Goal: Information Seeking & Learning: Learn about a topic

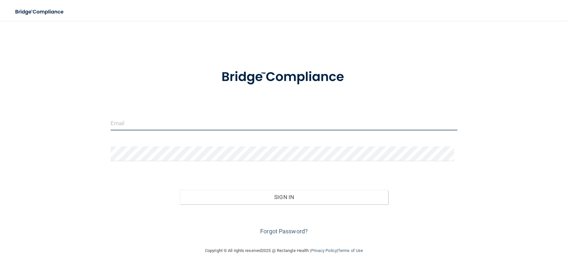
click at [223, 123] on input "email" at bounding box center [284, 123] width 347 height 15
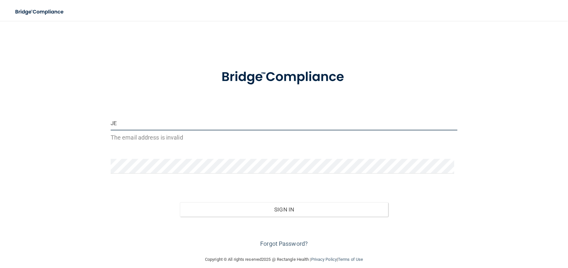
type input "J"
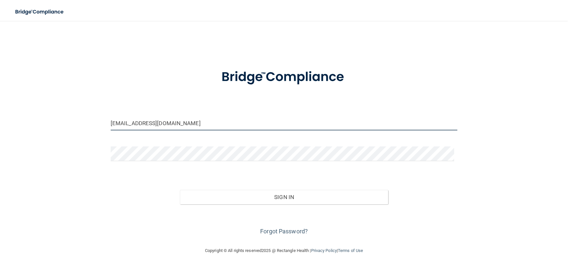
type input "[EMAIL_ADDRESS][DOMAIN_NAME]"
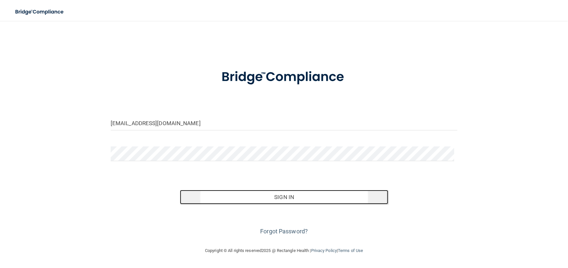
click at [284, 204] on button "Sign In" at bounding box center [284, 197] width 208 height 14
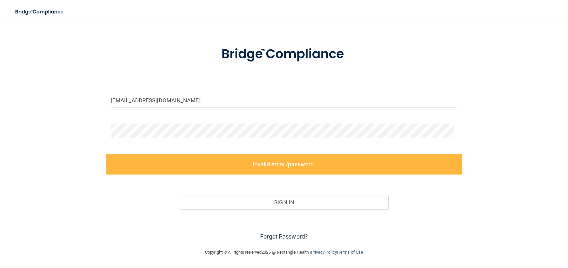
click at [297, 233] on link "Forgot Password?" at bounding box center [284, 236] width 48 height 7
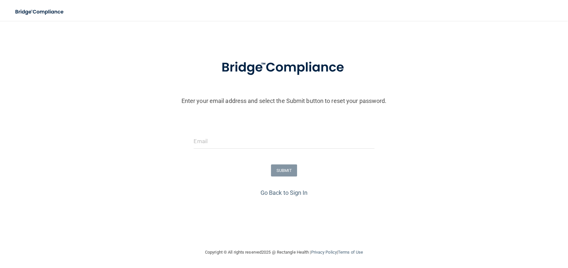
scroll to position [27, 0]
click at [291, 139] on div at bounding box center [284, 144] width 190 height 20
click at [290, 136] on input "email" at bounding box center [284, 141] width 181 height 15
type input "[EMAIL_ADDRESS][DOMAIN_NAME]"
click at [282, 164] on button "SUBMIT" at bounding box center [284, 170] width 26 height 12
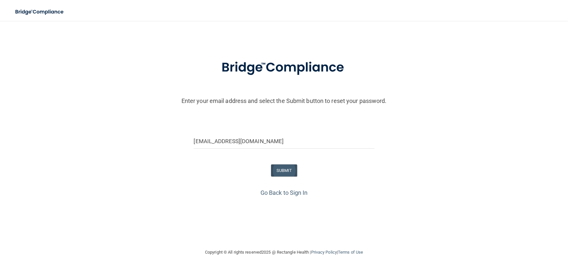
scroll to position [0, 0]
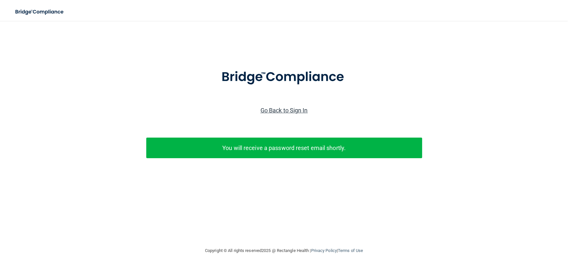
click at [292, 114] on link "Go Back to Sign In" at bounding box center [284, 110] width 47 height 7
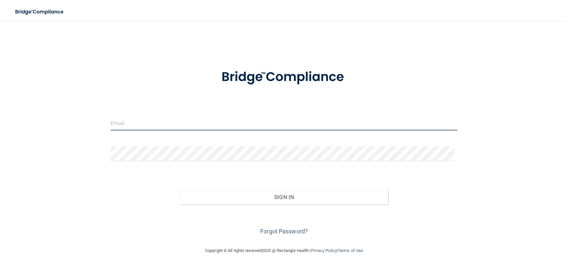
click at [198, 127] on input "email" at bounding box center [284, 123] width 347 height 15
type input "[EMAIL_ADDRESS][DOMAIN_NAME]"
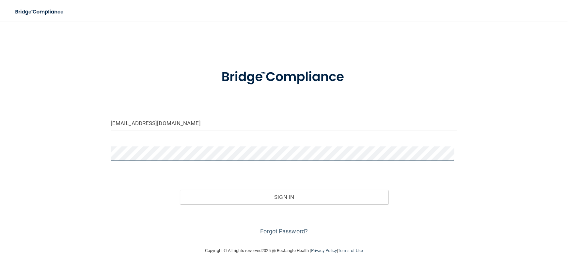
click at [180, 190] on button "Sign In" at bounding box center [284, 197] width 208 height 14
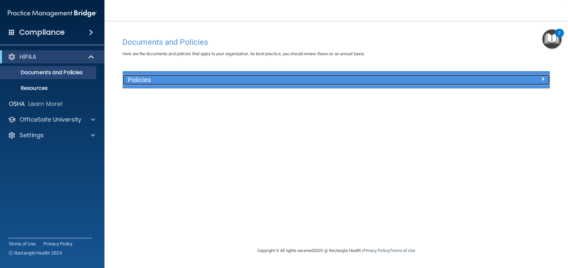
click at [203, 76] on div "Policies" at bounding box center [283, 79] width 320 height 10
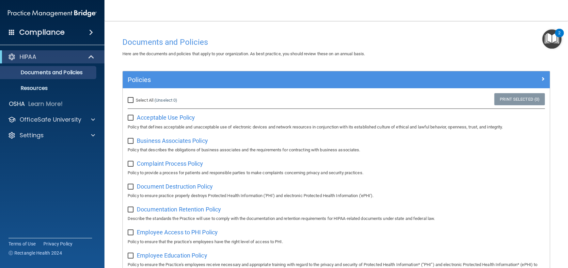
click at [549, 41] on img "Open Resource Center, 2 new notifications" at bounding box center [552, 38] width 19 height 19
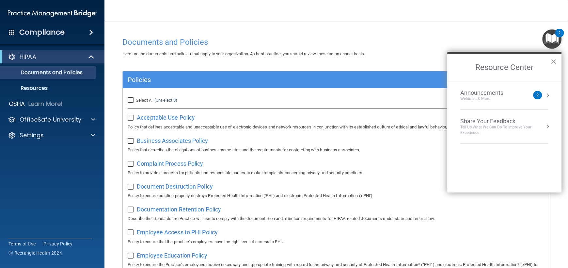
click at [517, 96] on div "Announcements Webinars & More" at bounding box center [495, 95] width 69 height 12
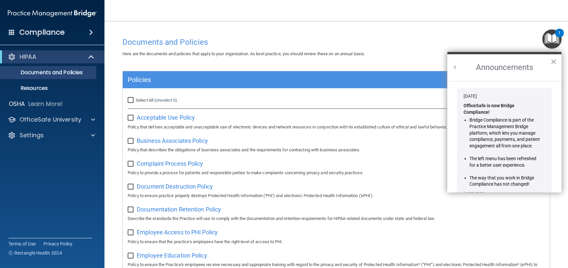
click at [552, 63] on button "×" at bounding box center [554, 61] width 6 height 10
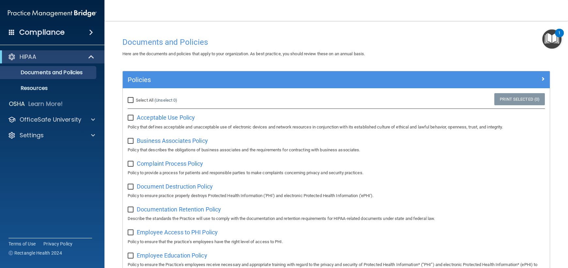
click at [550, 37] on img "Open Resource Center, 1 new notification" at bounding box center [552, 38] width 19 height 19
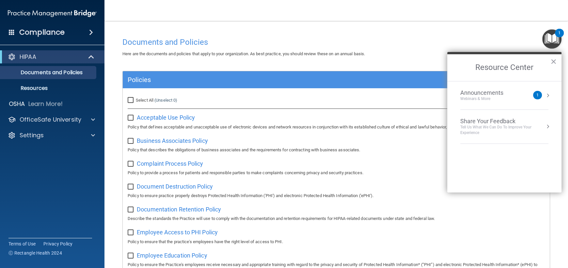
click at [539, 94] on div "1" at bounding box center [537, 95] width 9 height 8
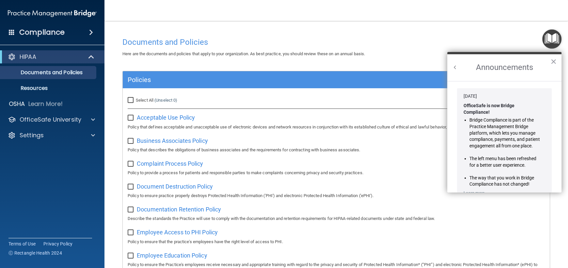
click at [455, 67] on button "Back to Resource Center Home" at bounding box center [455, 67] width 7 height 7
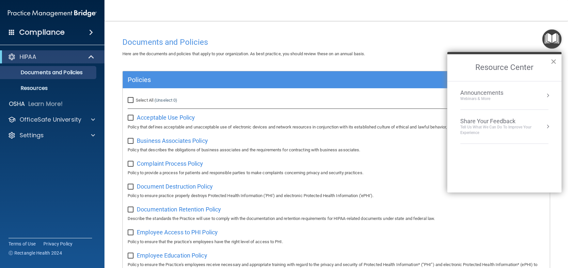
click at [553, 59] on button "×" at bounding box center [554, 61] width 6 height 10
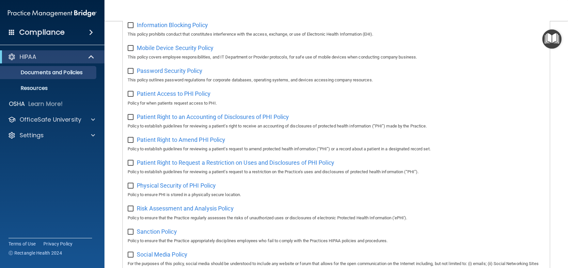
scroll to position [391, 0]
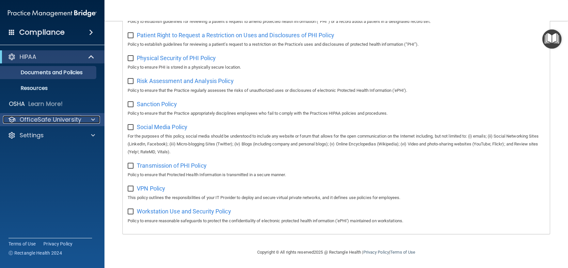
click at [63, 118] on p "OfficeSafe University" at bounding box center [51, 120] width 62 height 8
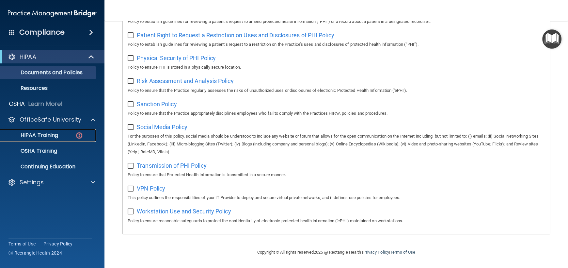
click at [44, 134] on p "HIPAA Training" at bounding box center [31, 135] width 54 height 7
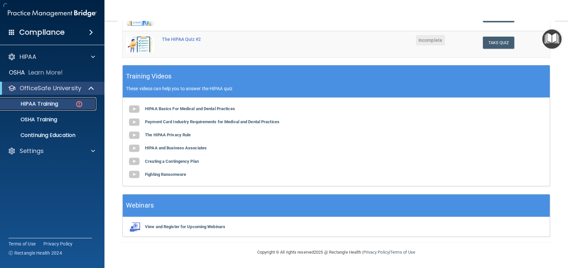
scroll to position [189, 0]
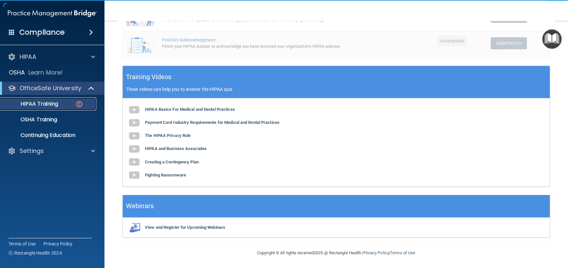
click at [47, 105] on p "HIPAA Training" at bounding box center [31, 104] width 54 height 7
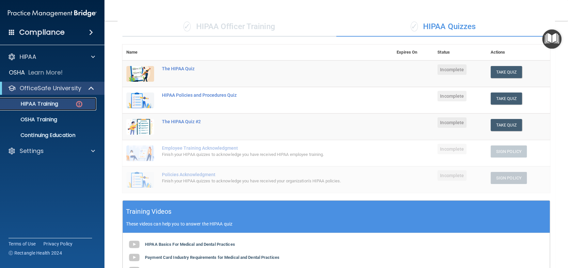
scroll to position [0, 0]
